Goal: Task Accomplishment & Management: Use online tool/utility

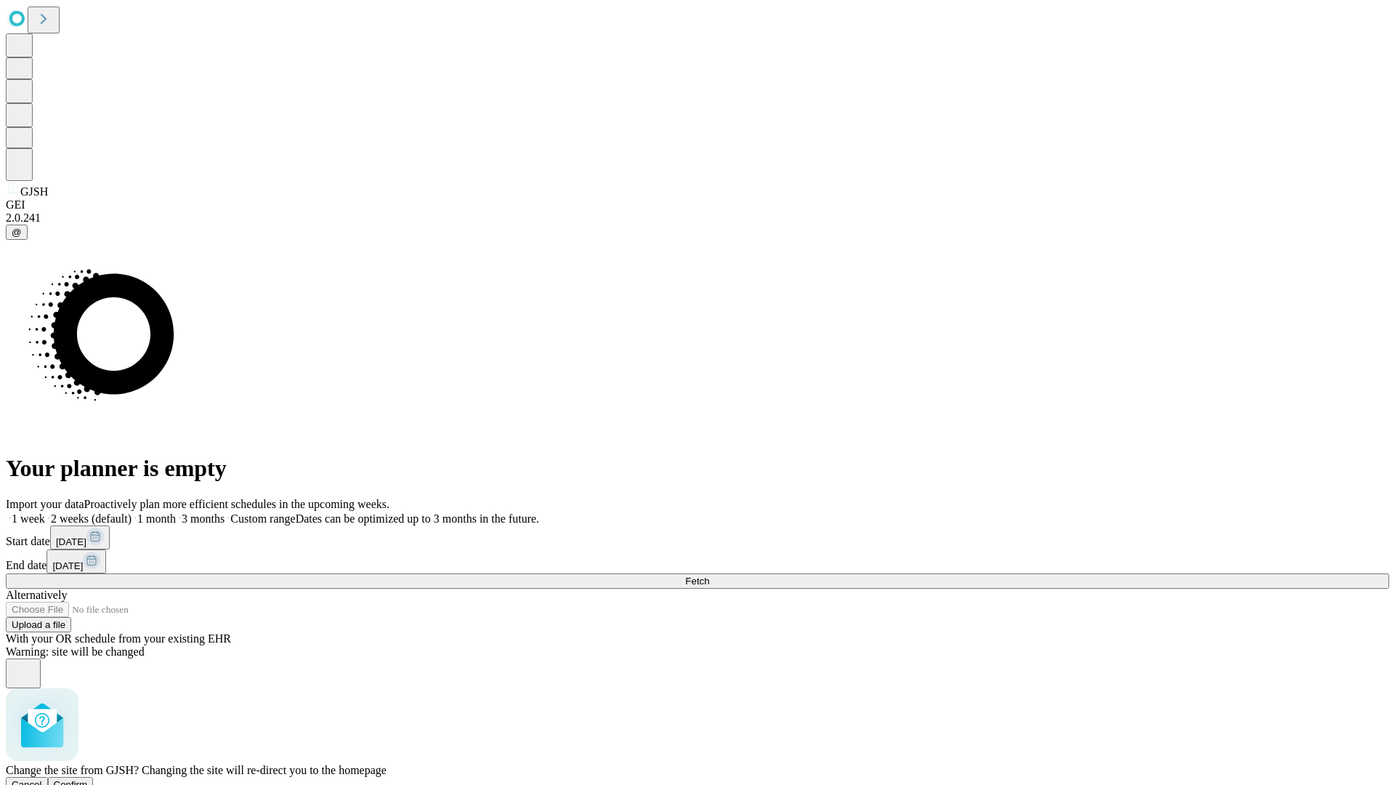
click at [88, 779] on span "Confirm" at bounding box center [71, 784] width 34 height 11
click at [132, 512] on label "2 weeks (default)" at bounding box center [88, 518] width 86 height 12
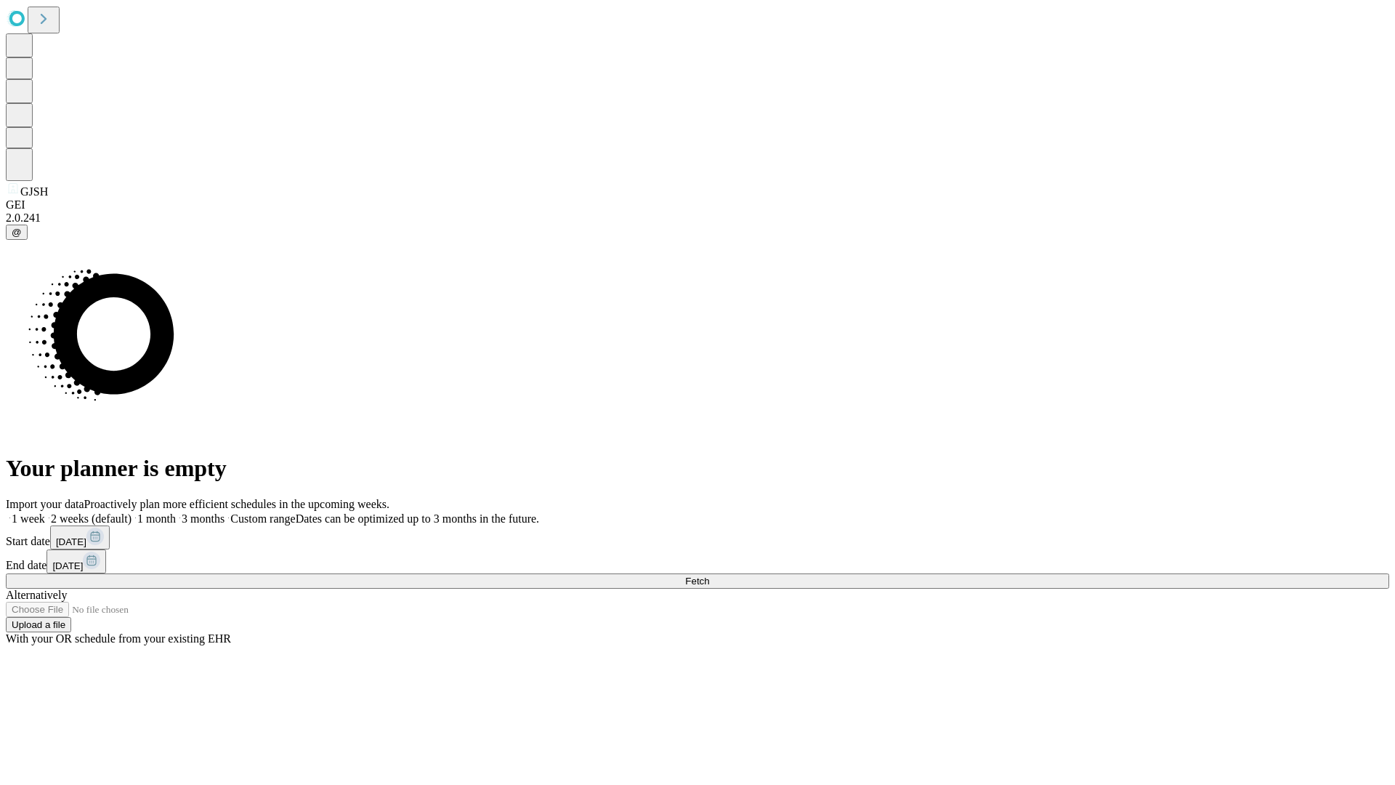
click at [709, 575] on span "Fetch" at bounding box center [697, 580] width 24 height 11
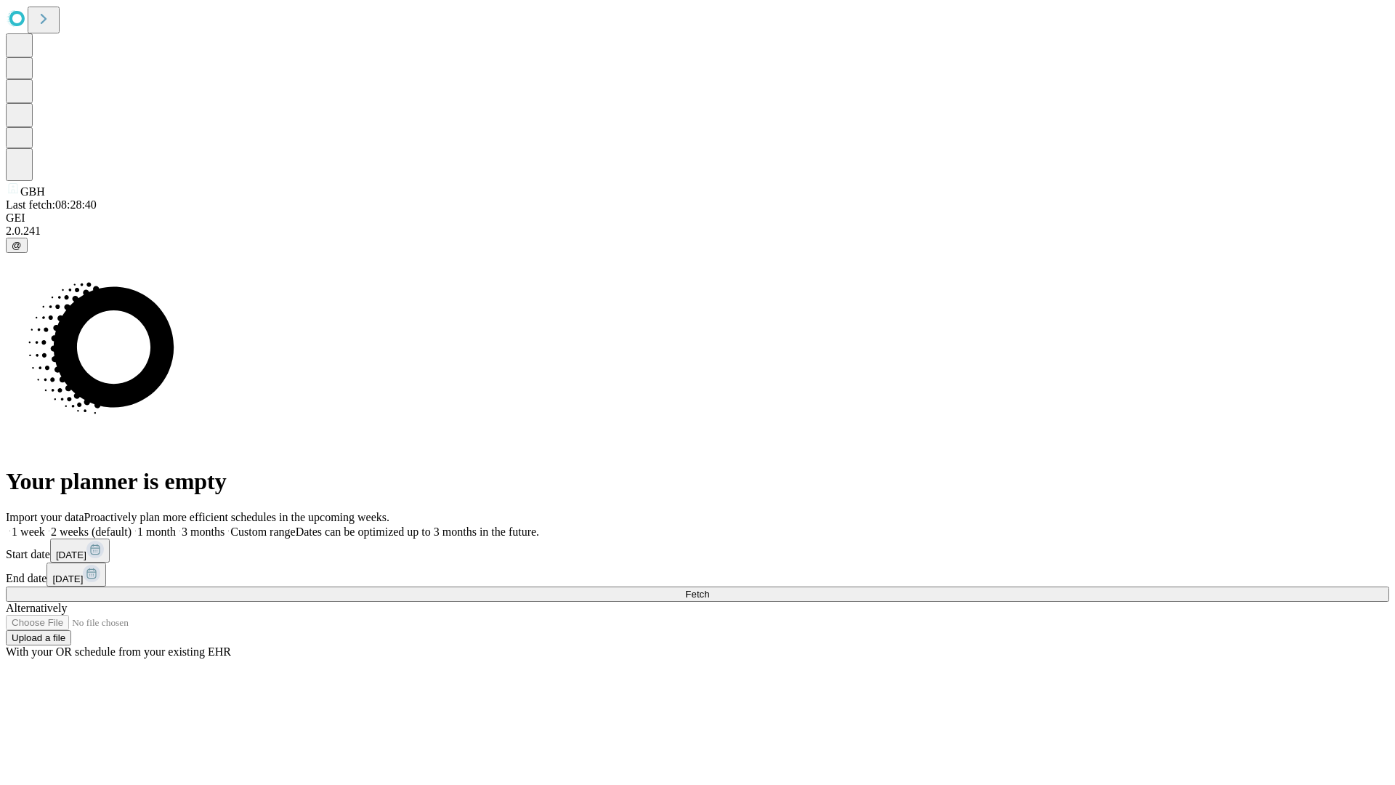
click at [132, 525] on label "2 weeks (default)" at bounding box center [88, 531] width 86 height 12
click at [709, 589] on span "Fetch" at bounding box center [697, 594] width 24 height 11
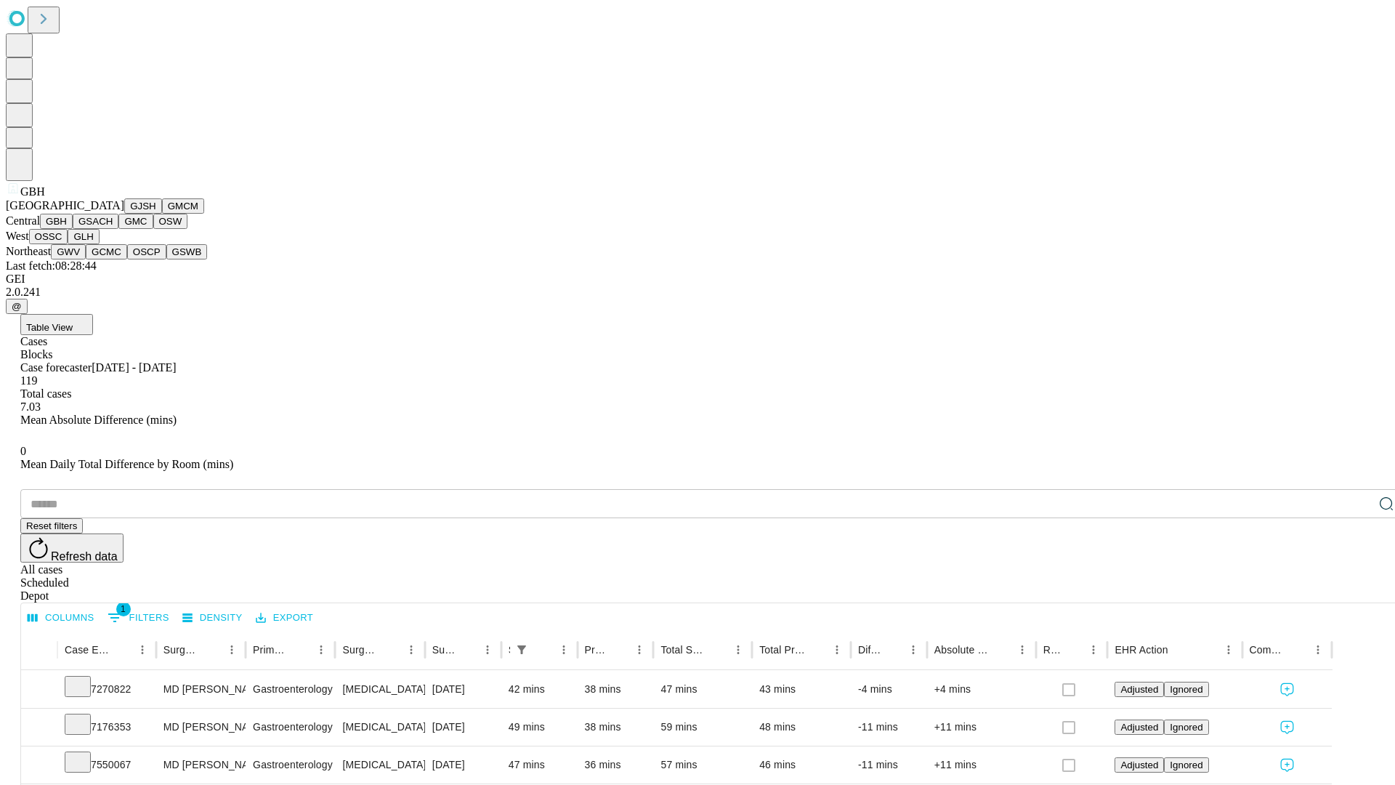
click at [113, 229] on button "GSACH" at bounding box center [96, 221] width 46 height 15
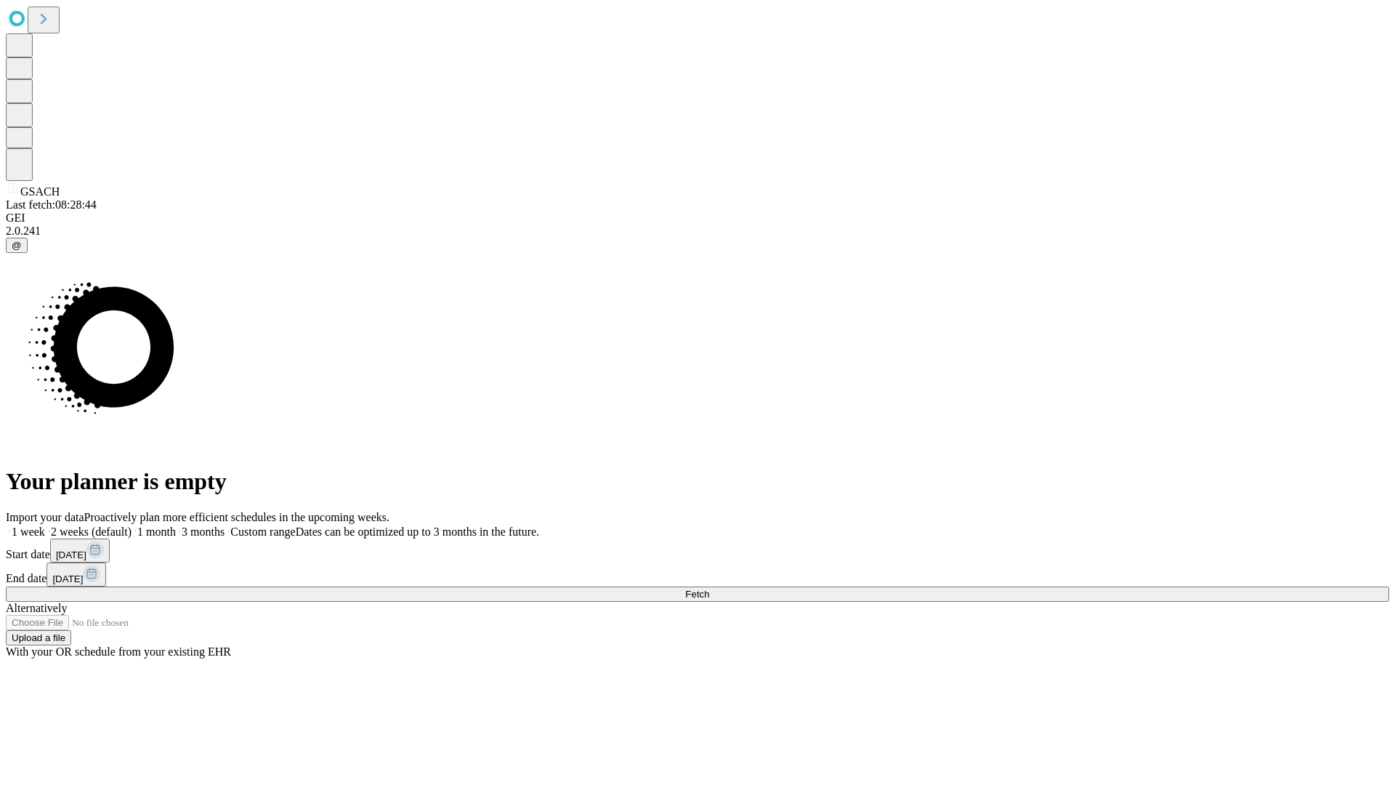
click at [132, 525] on label "2 weeks (default)" at bounding box center [88, 531] width 86 height 12
click at [709, 589] on span "Fetch" at bounding box center [697, 594] width 24 height 11
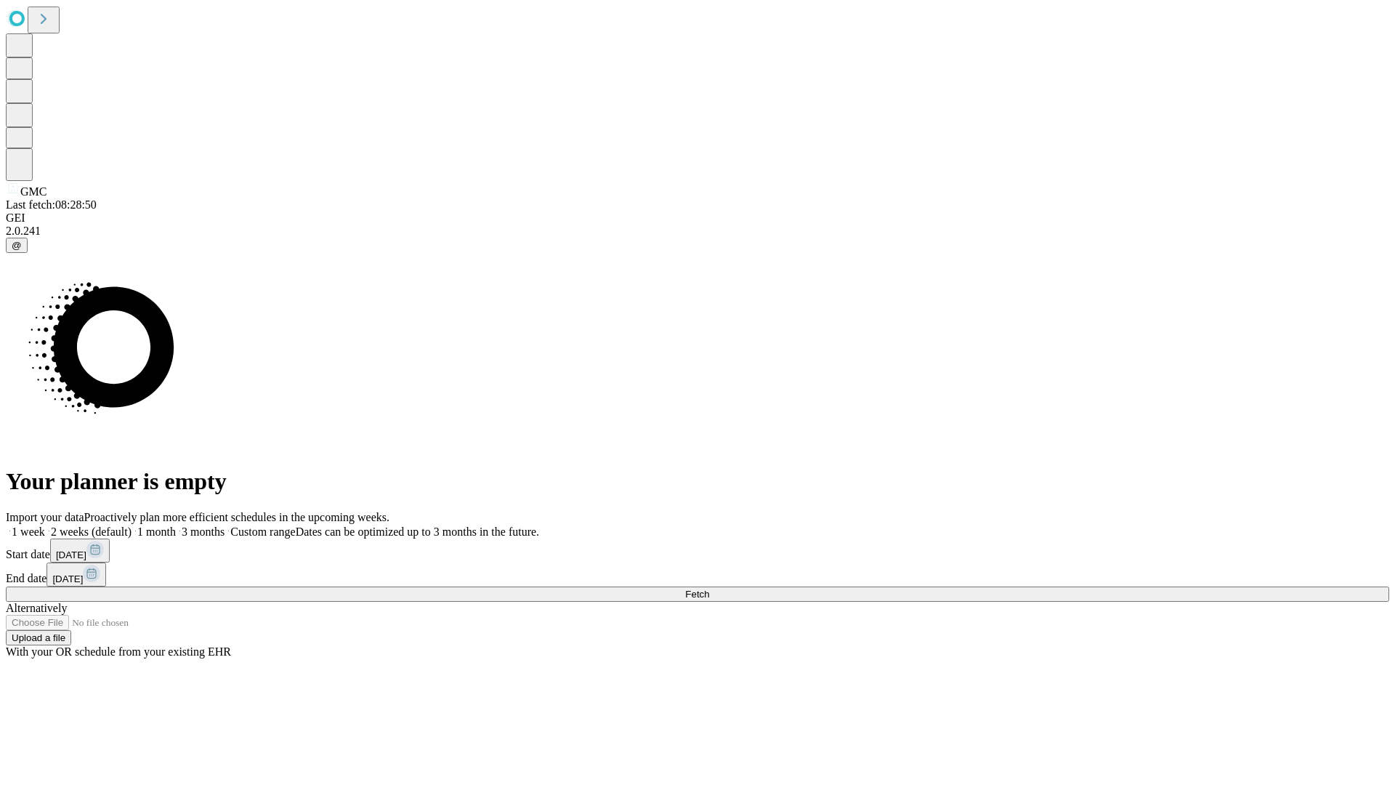
click at [132, 525] on label "2 weeks (default)" at bounding box center [88, 531] width 86 height 12
click at [709, 589] on span "Fetch" at bounding box center [697, 594] width 24 height 11
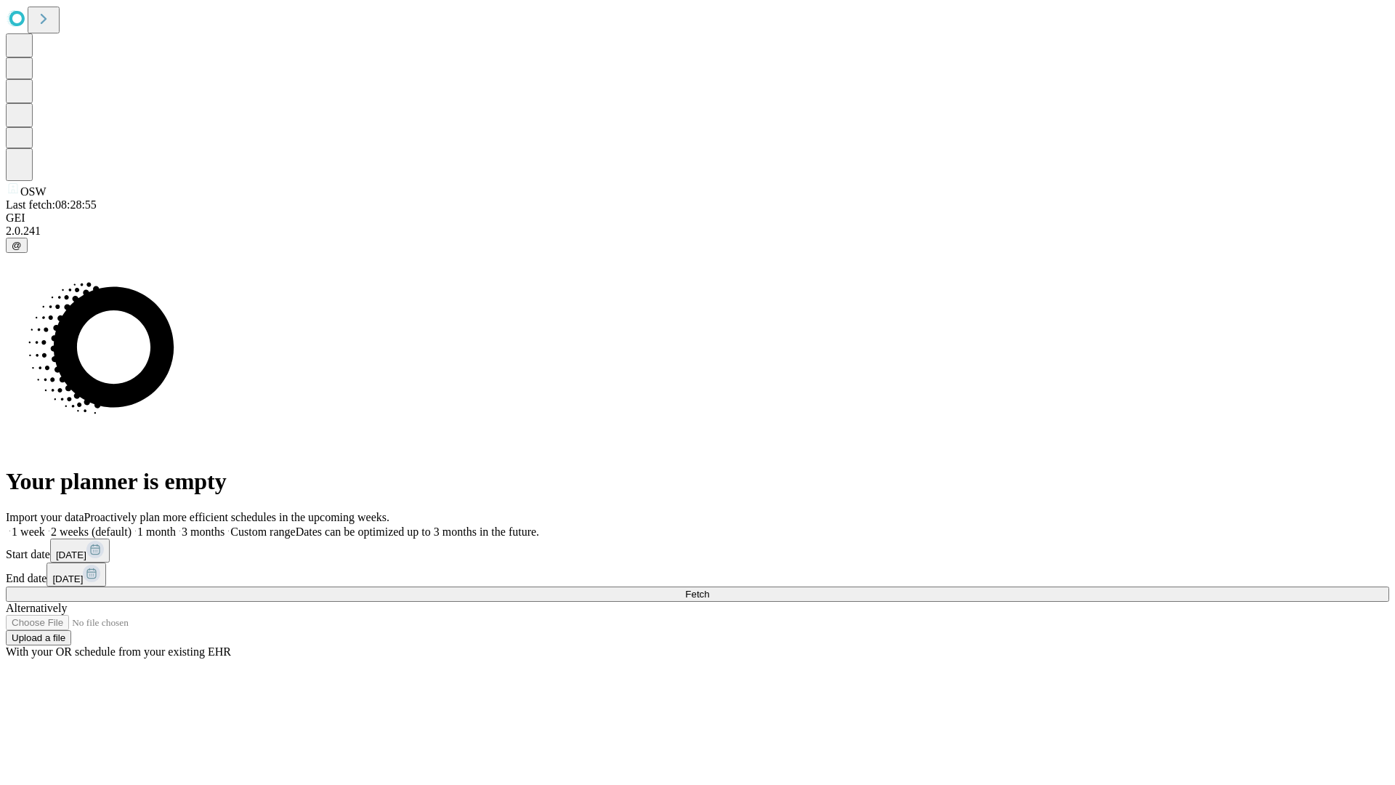
click at [132, 525] on label "2 weeks (default)" at bounding box center [88, 531] width 86 height 12
click at [709, 589] on span "Fetch" at bounding box center [697, 594] width 24 height 11
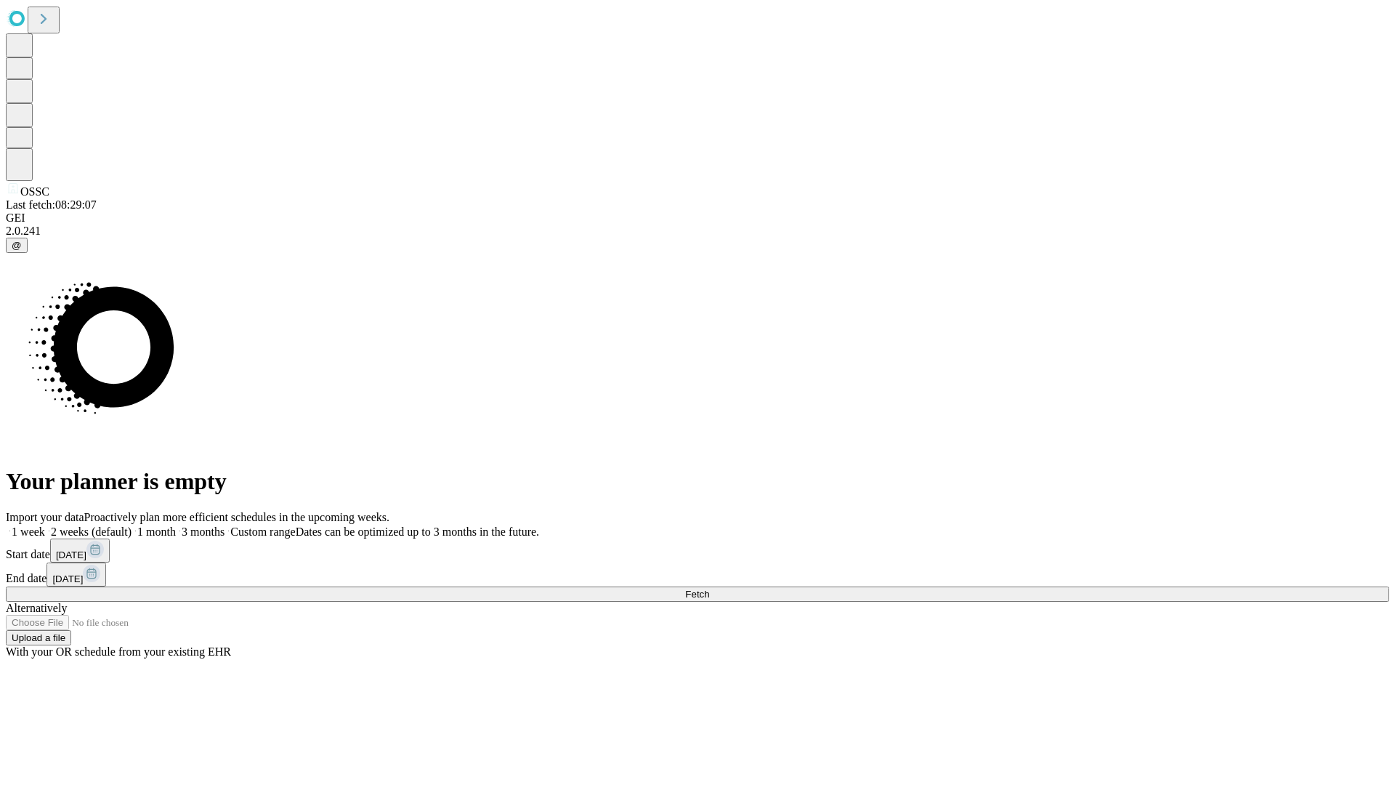
click at [132, 525] on label "2 weeks (default)" at bounding box center [88, 531] width 86 height 12
click at [709, 589] on span "Fetch" at bounding box center [697, 594] width 24 height 11
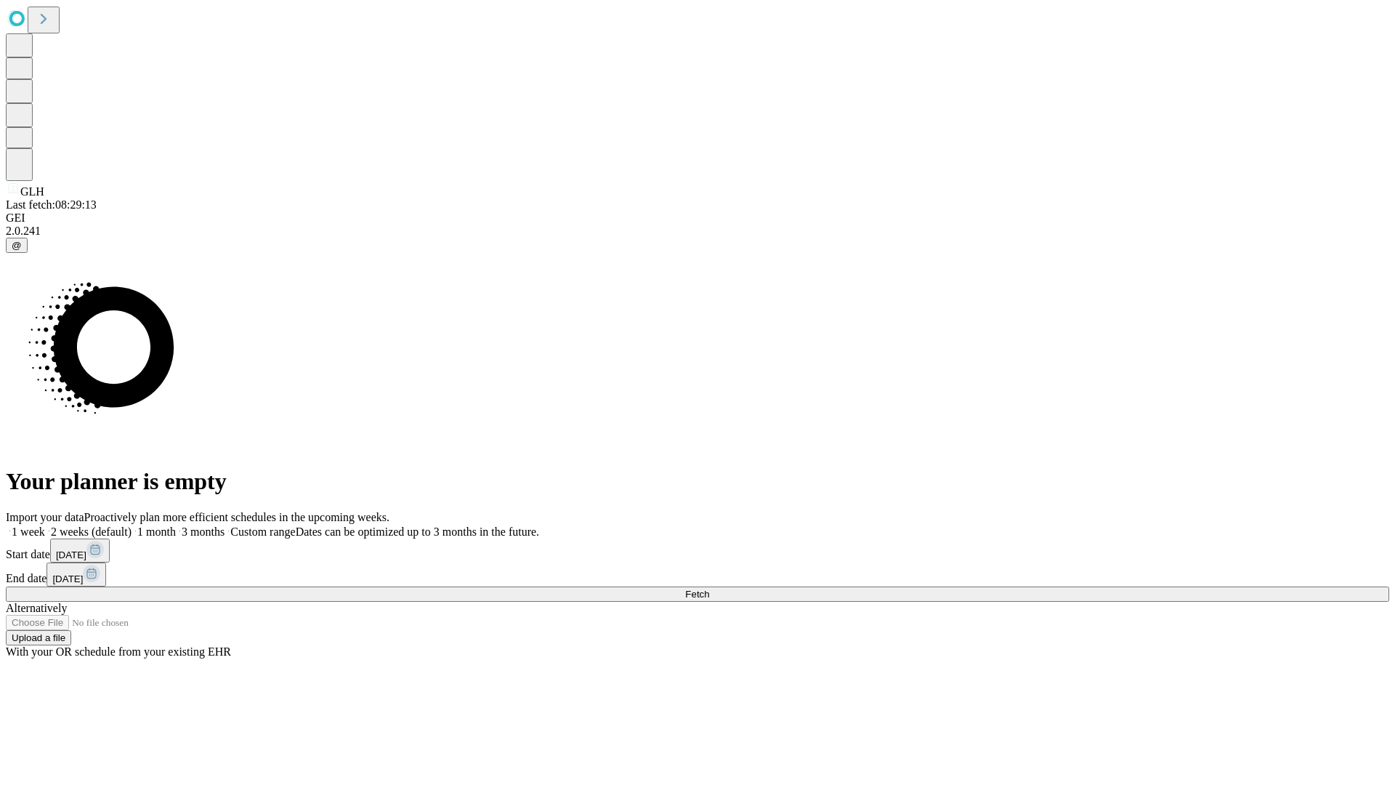
click at [132, 525] on label "2 weeks (default)" at bounding box center [88, 531] width 86 height 12
click at [709, 589] on span "Fetch" at bounding box center [697, 594] width 24 height 11
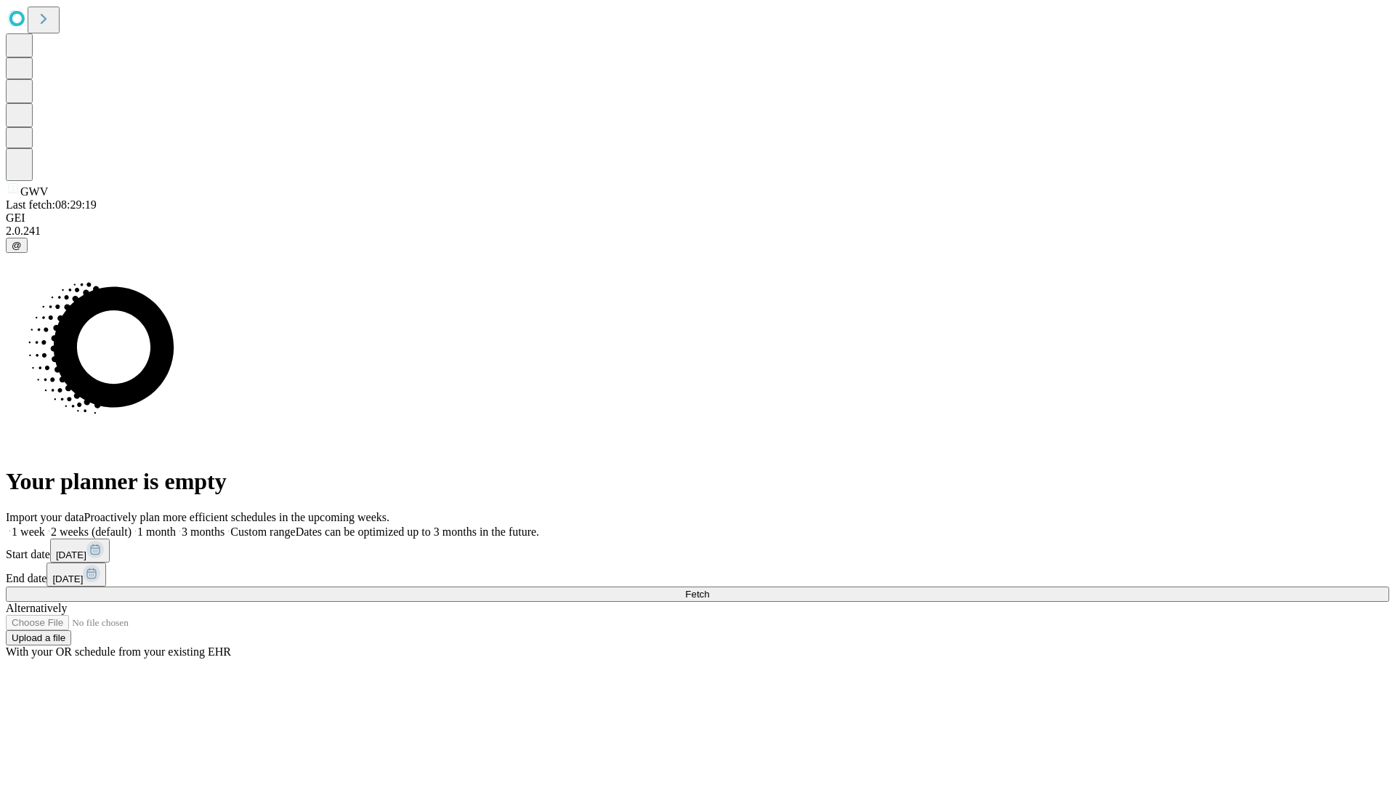
click at [132, 525] on label "2 weeks (default)" at bounding box center [88, 531] width 86 height 12
click at [709, 589] on span "Fetch" at bounding box center [697, 594] width 24 height 11
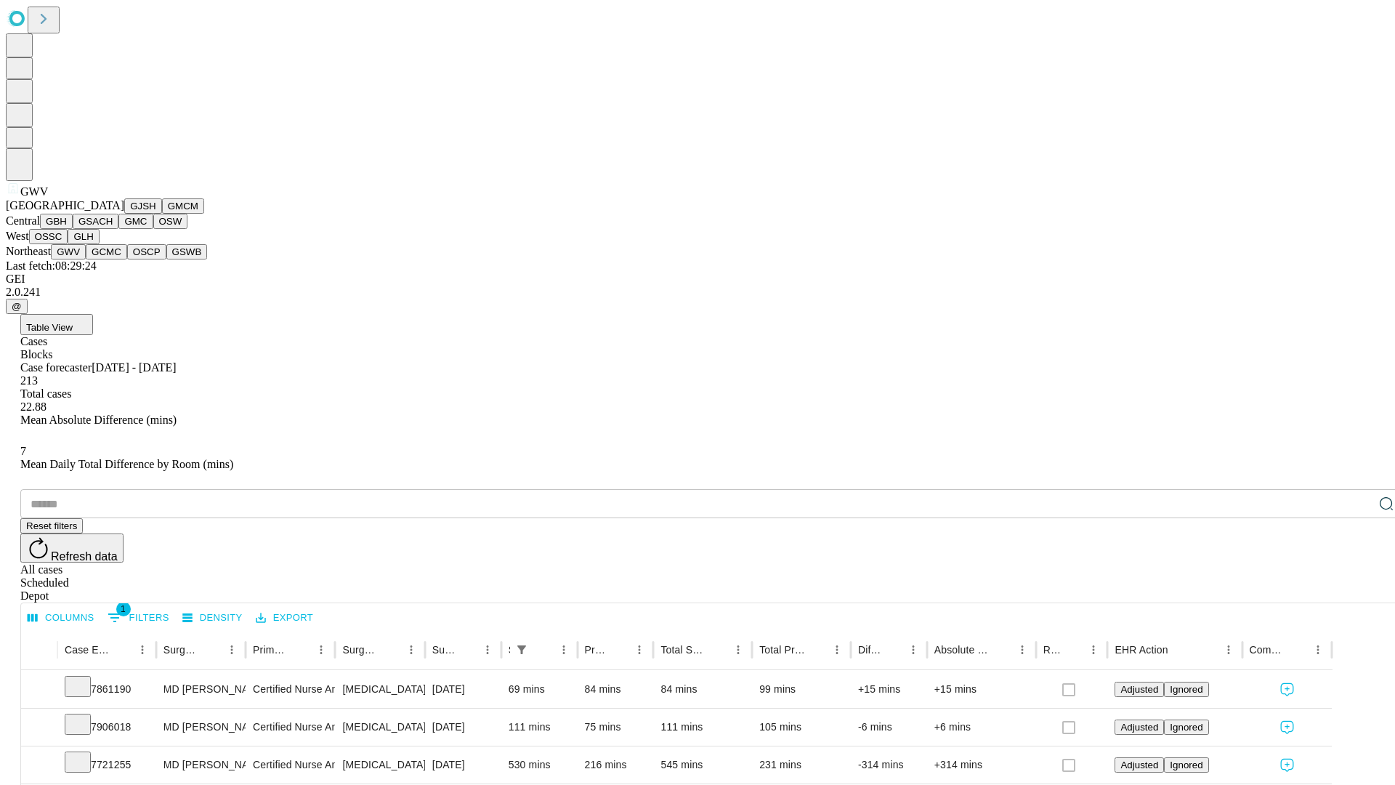
click at [113, 259] on button "GCMC" at bounding box center [106, 251] width 41 height 15
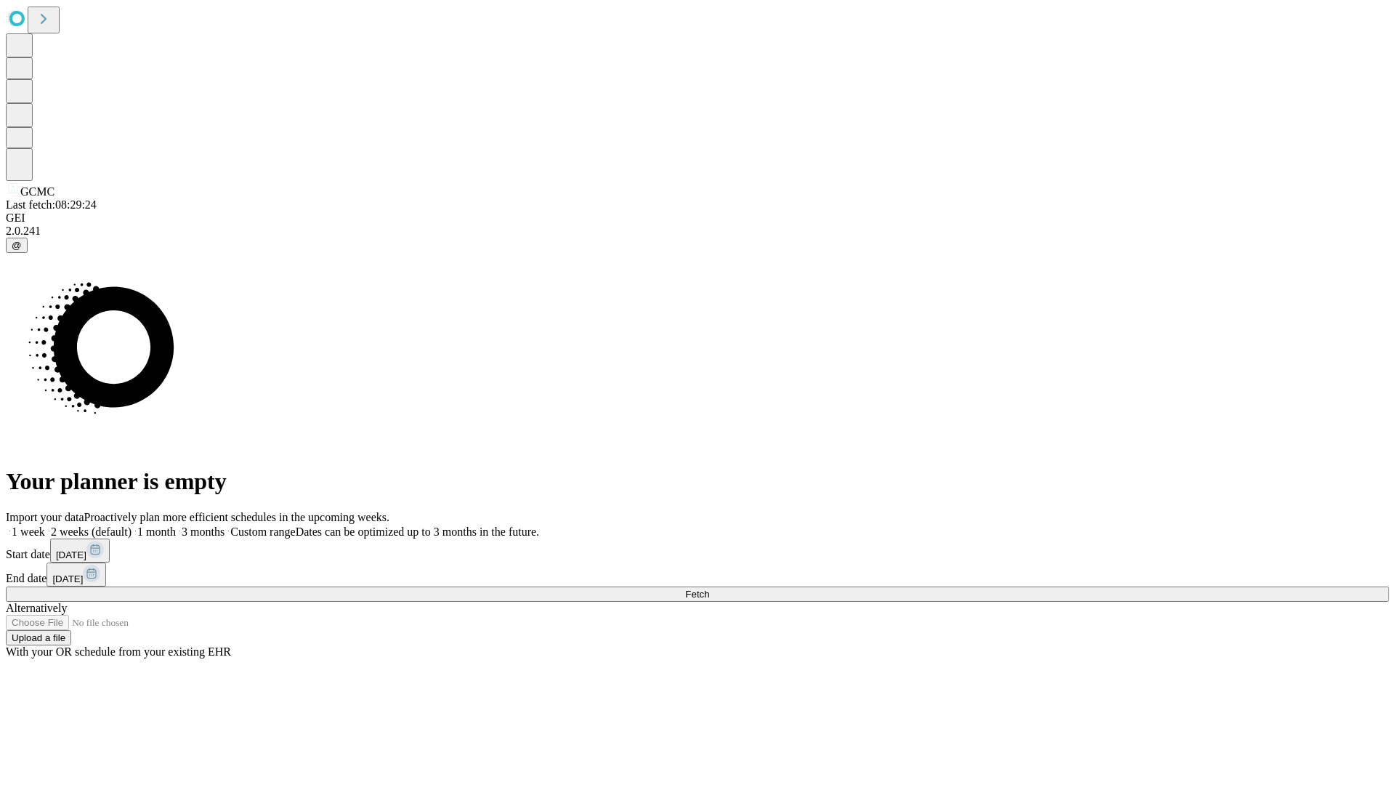
click at [132, 525] on label "2 weeks (default)" at bounding box center [88, 531] width 86 height 12
click at [709, 589] on span "Fetch" at bounding box center [697, 594] width 24 height 11
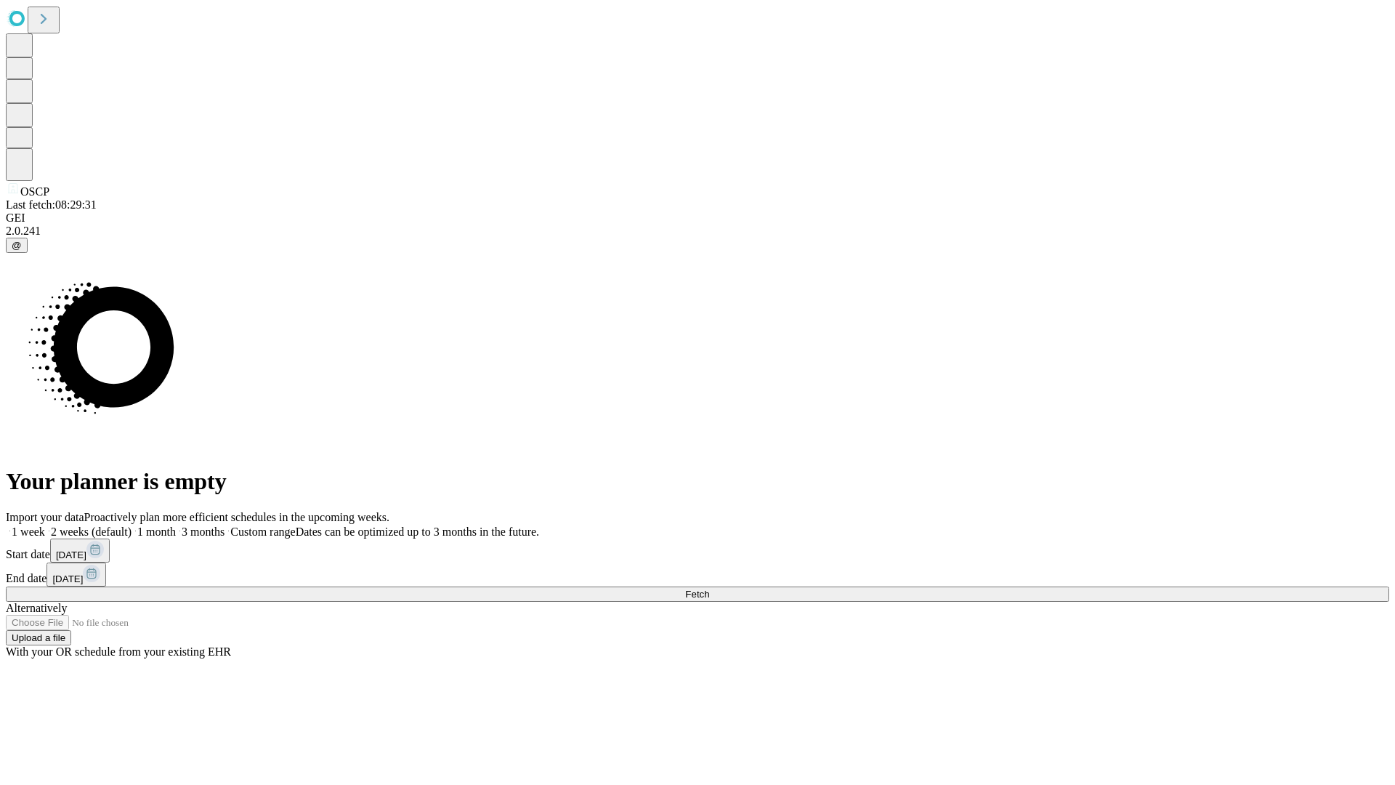
click at [132, 525] on label "2 weeks (default)" at bounding box center [88, 531] width 86 height 12
click at [709, 589] on span "Fetch" at bounding box center [697, 594] width 24 height 11
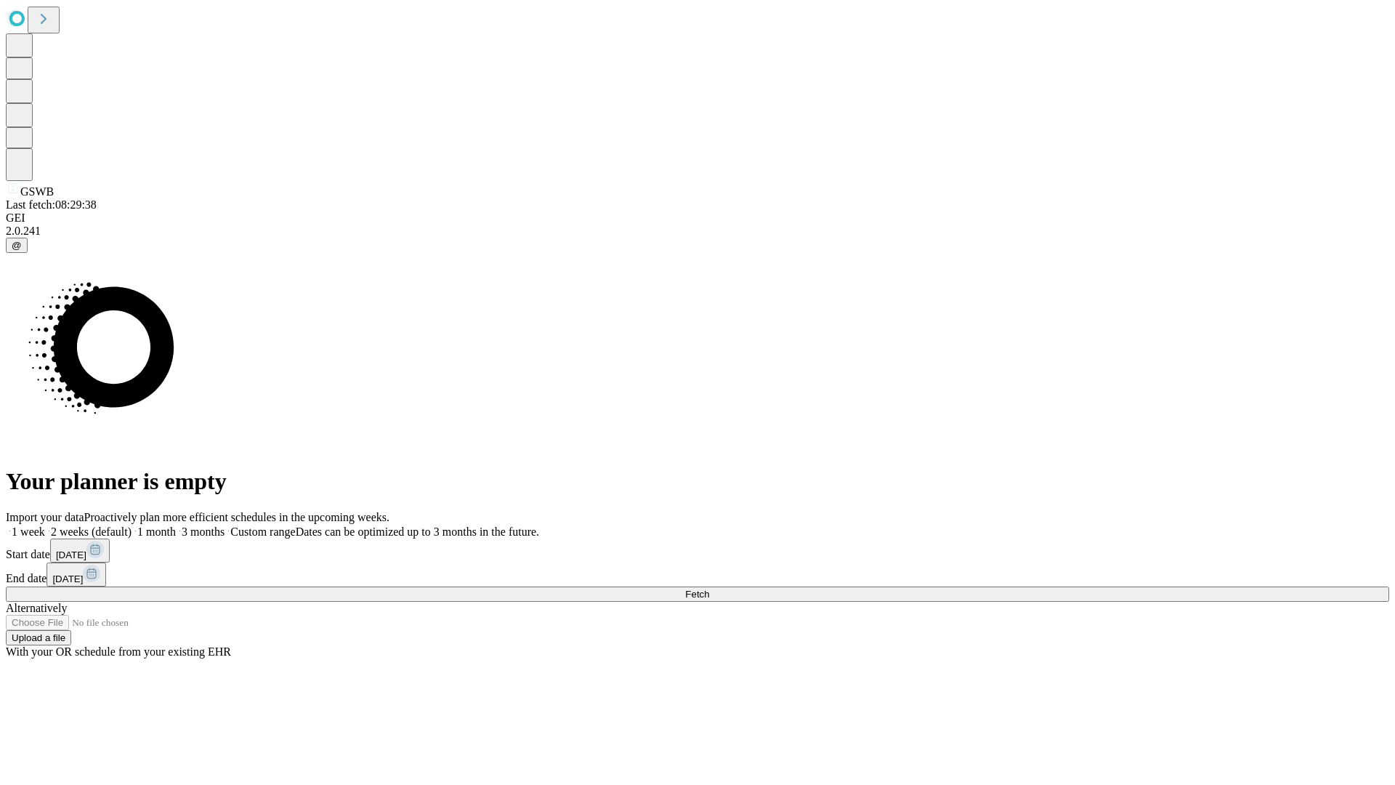
click at [132, 525] on label "2 weeks (default)" at bounding box center [88, 531] width 86 height 12
click at [709, 589] on span "Fetch" at bounding box center [697, 594] width 24 height 11
